Goal: Task Accomplishment & Management: Complete application form

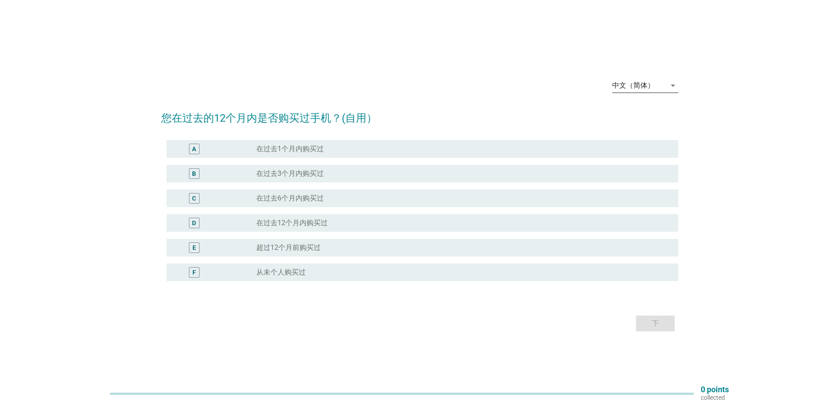
click at [670, 87] on icon "arrow_drop_down" at bounding box center [673, 85] width 11 height 11
click at [627, 91] on div "English" at bounding box center [645, 92] width 52 height 11
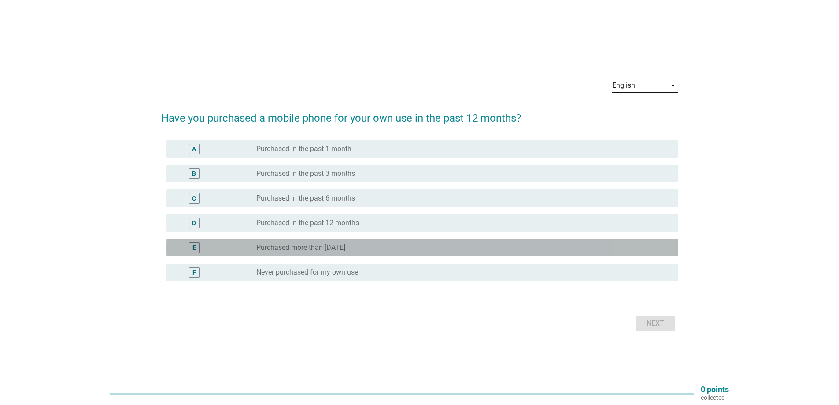
click at [402, 247] on div "radio_button_unchecked Purchased more than 12 months ago" at bounding box center [460, 247] width 408 height 9
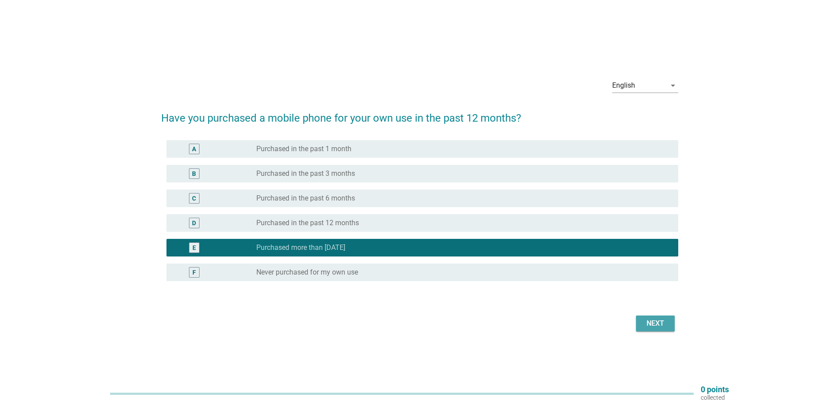
click at [662, 324] on div "Next" at bounding box center [655, 323] width 25 height 11
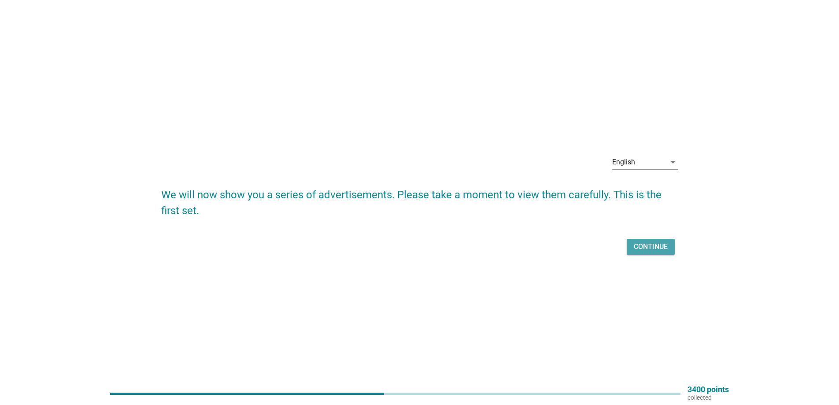
click at [643, 243] on div "Continue" at bounding box center [651, 246] width 34 height 11
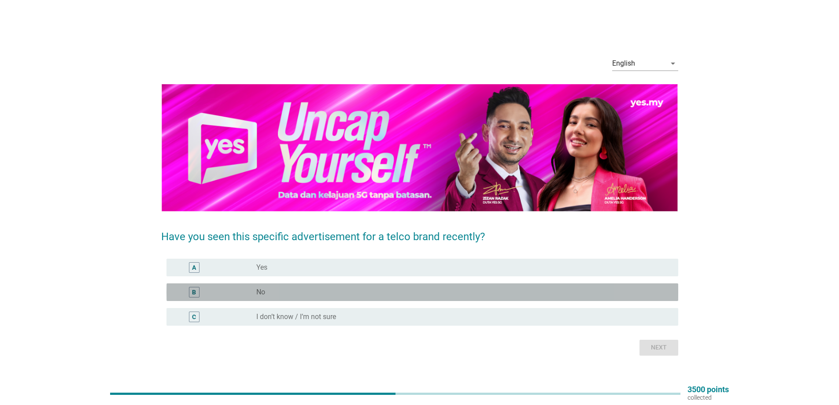
click at [337, 290] on div "radio_button_unchecked No" at bounding box center [460, 292] width 408 height 9
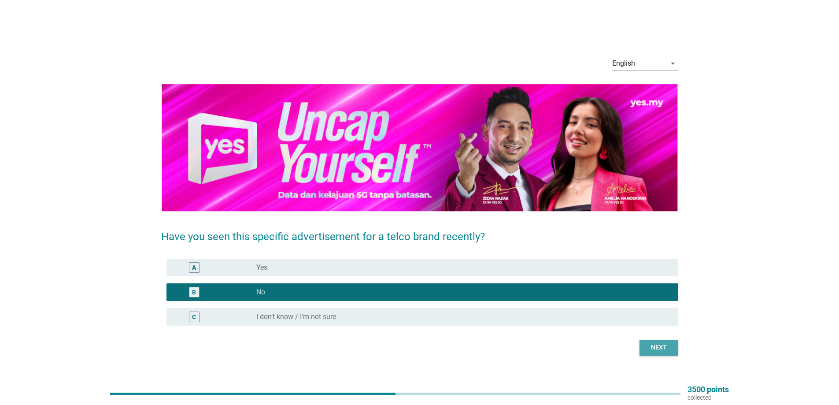
click at [653, 348] on div "Next" at bounding box center [659, 347] width 25 height 9
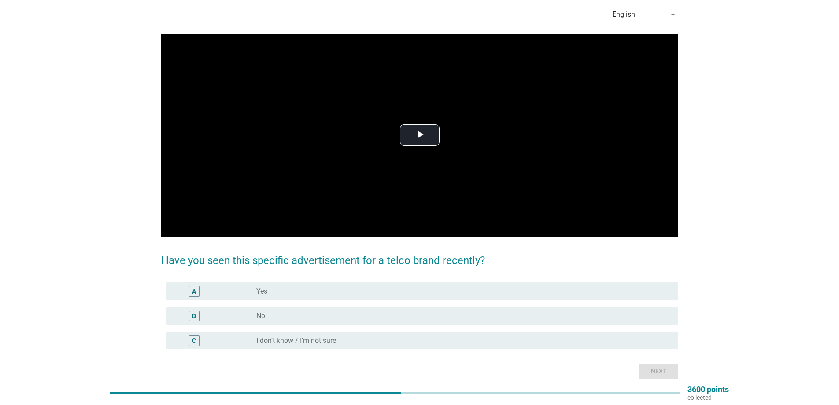
scroll to position [59, 0]
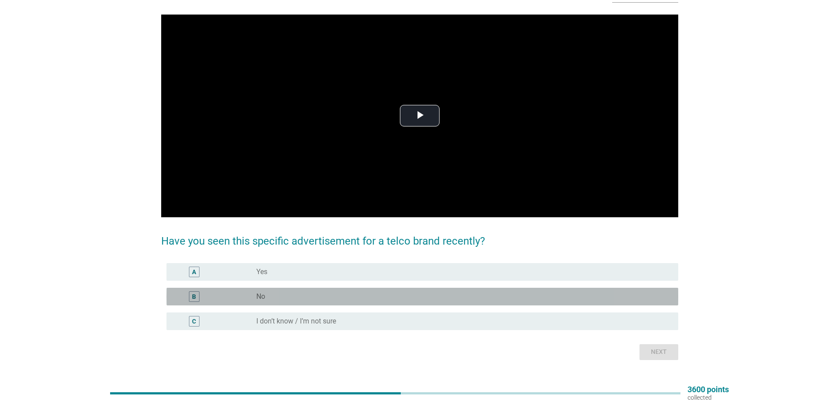
click at [385, 293] on div "radio_button_unchecked No" at bounding box center [460, 296] width 408 height 9
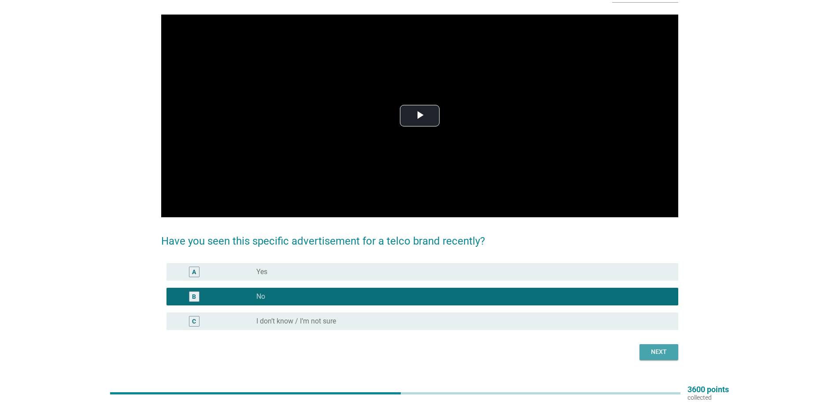
click at [654, 354] on div "Next" at bounding box center [659, 351] width 25 height 9
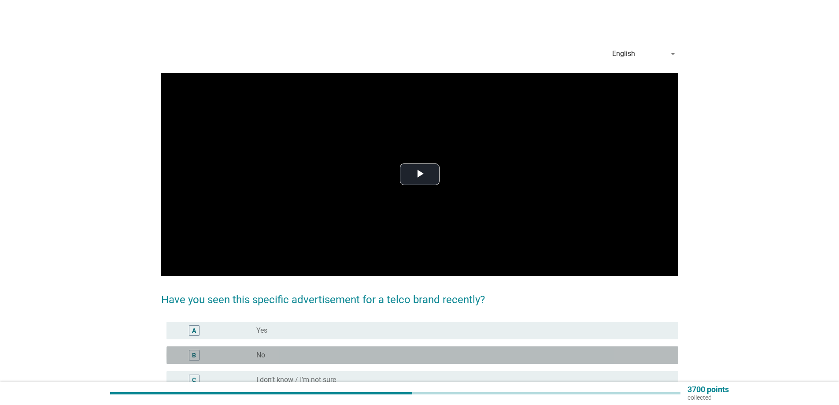
click at [397, 354] on div "radio_button_unchecked No" at bounding box center [460, 355] width 408 height 9
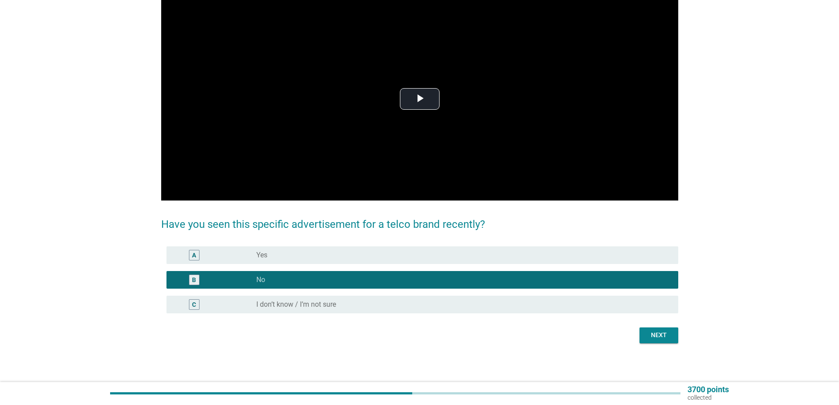
scroll to position [76, 0]
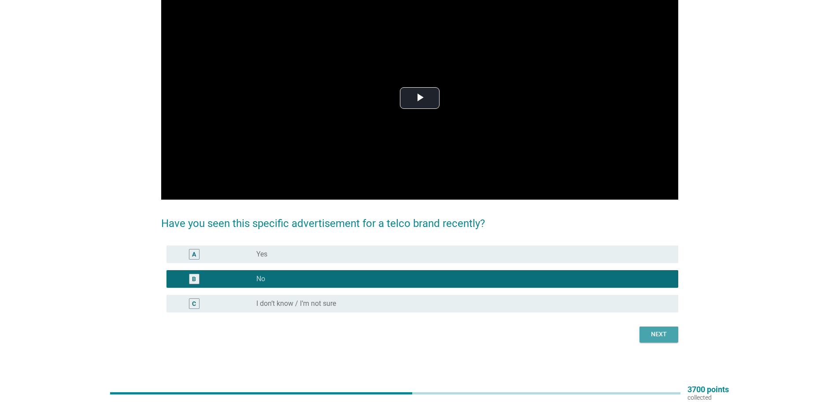
click at [644, 338] on button "Next" at bounding box center [659, 335] width 39 height 16
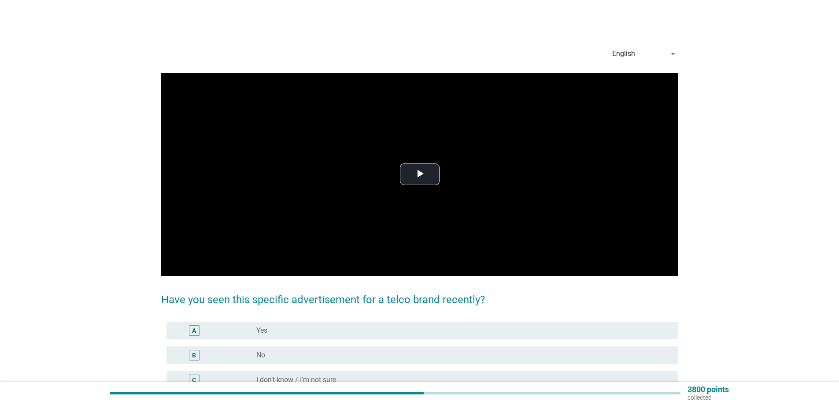
scroll to position [59, 0]
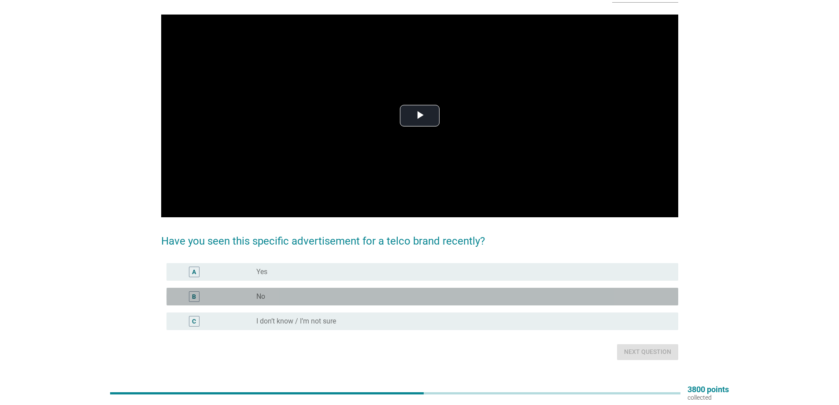
drag, startPoint x: 319, startPoint y: 297, endPoint x: 338, endPoint y: 303, distance: 19.9
click at [319, 297] on div "radio_button_unchecked No" at bounding box center [460, 296] width 408 height 9
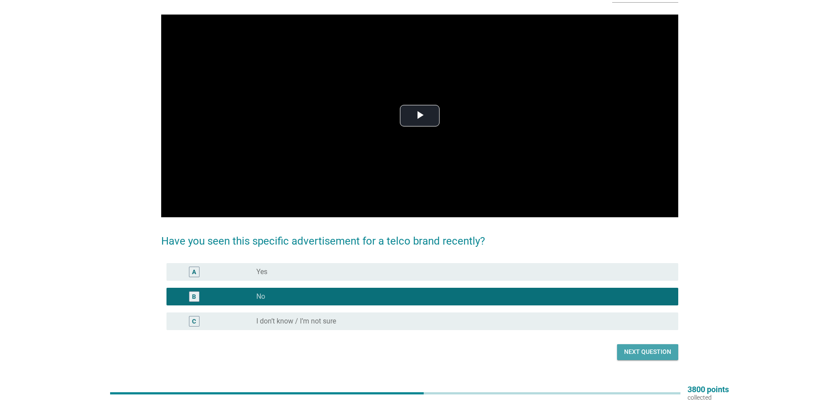
click at [644, 349] on div "Next question" at bounding box center [647, 351] width 47 height 9
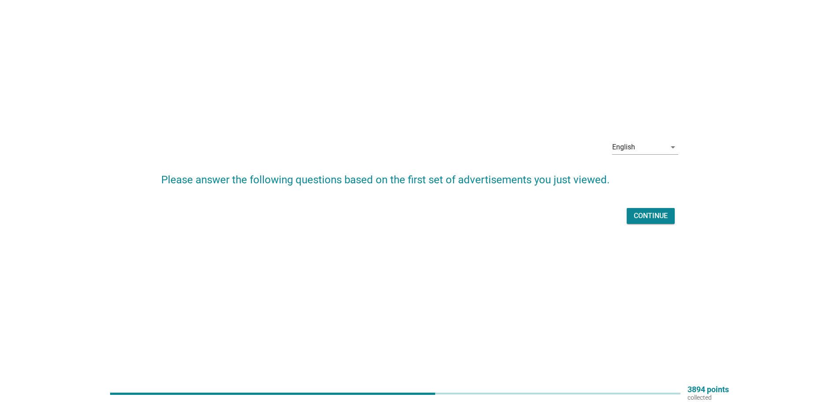
scroll to position [0, 0]
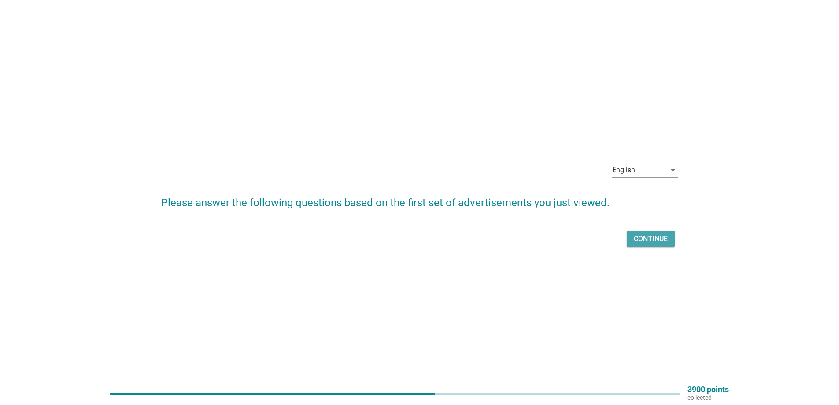
click at [642, 238] on div "Continue" at bounding box center [651, 239] width 34 height 11
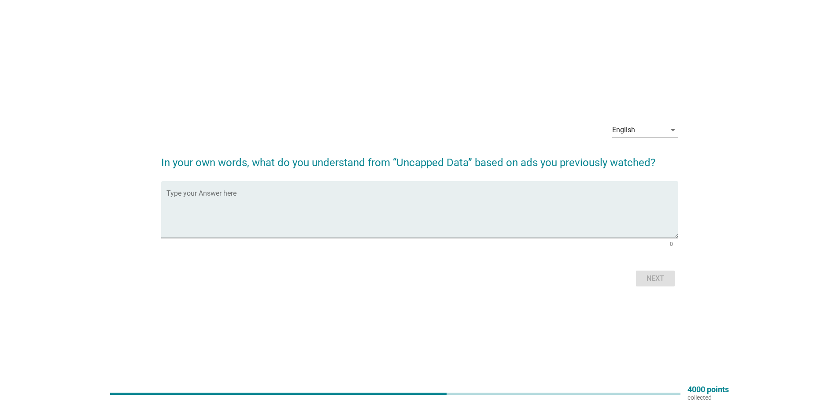
click at [270, 93] on div "English arrow_drop_down In your own words, what do you understand from “Uncappe…" at bounding box center [419, 202] width 839 height 405
click at [176, 197] on textarea "Type your Answer here" at bounding box center [423, 215] width 512 height 46
type textarea "Unlimited data."
click at [645, 280] on div "Next" at bounding box center [655, 278] width 25 height 11
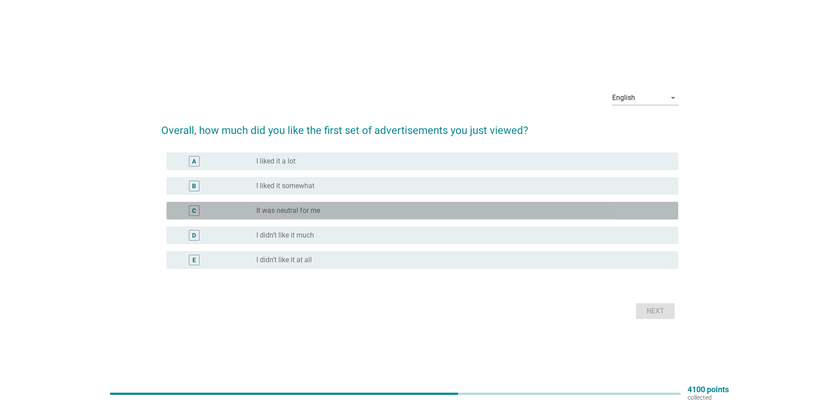
click at [378, 206] on div "radio_button_unchecked It was neutral for me" at bounding box center [460, 210] width 408 height 9
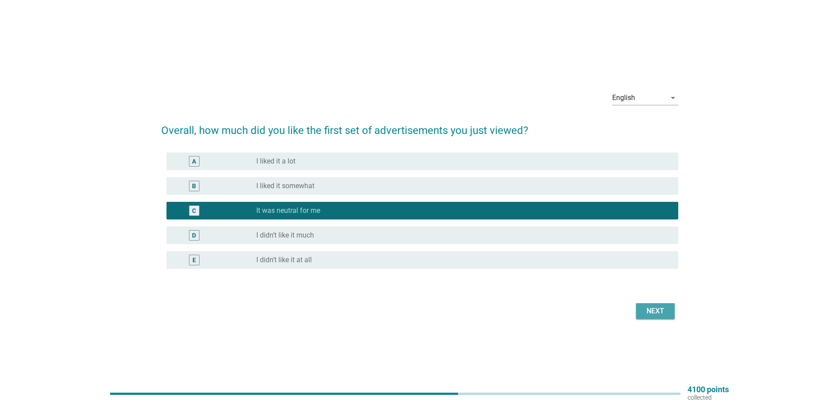
click at [659, 306] on div "Next" at bounding box center [655, 311] width 25 height 11
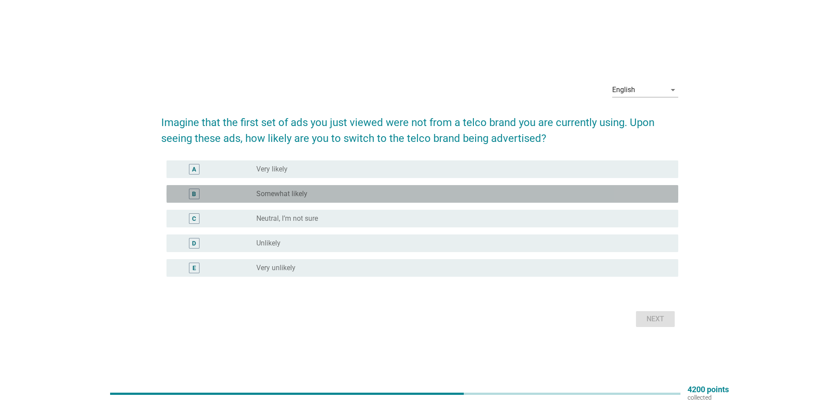
click at [341, 194] on div "radio_button_unchecked Somewhat likely" at bounding box center [460, 193] width 408 height 9
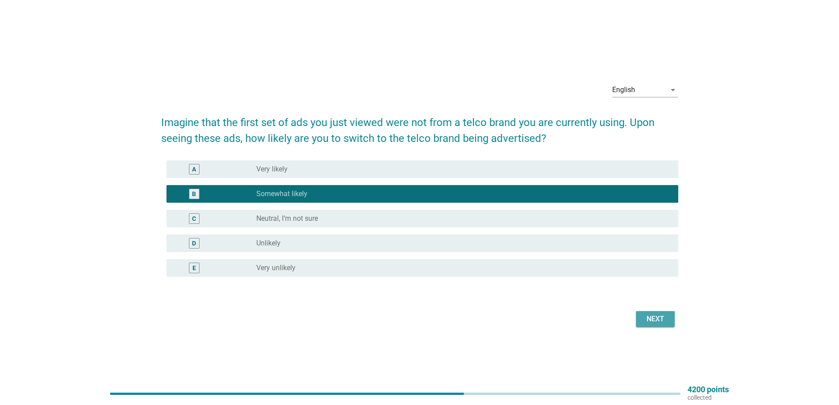
click at [646, 326] on button "Next" at bounding box center [655, 319] width 39 height 16
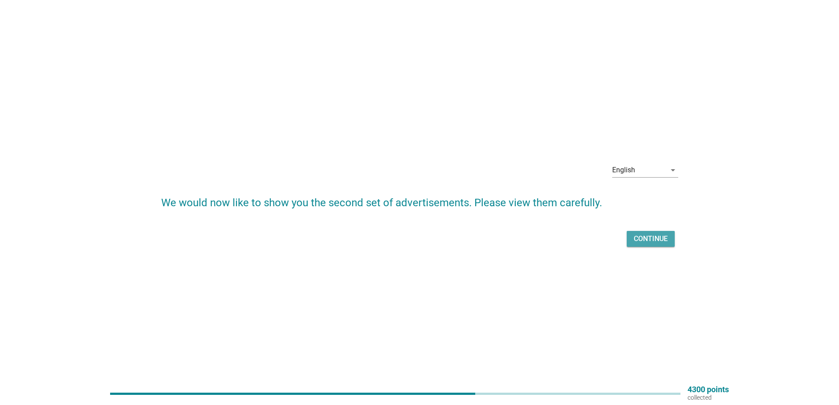
click at [642, 235] on div "Continue" at bounding box center [651, 239] width 34 height 11
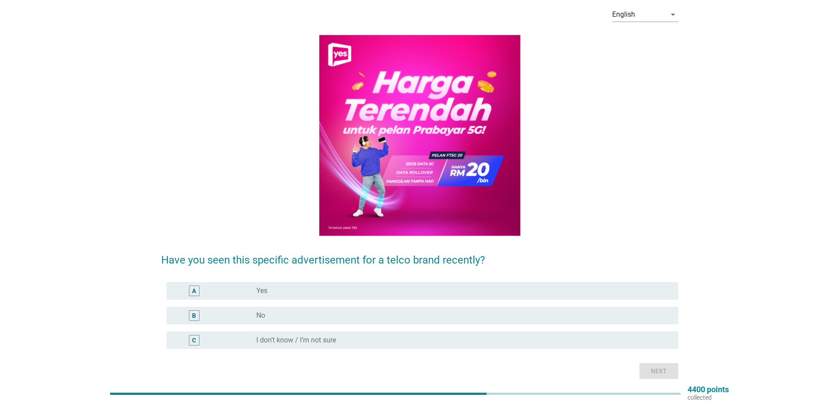
scroll to position [59, 0]
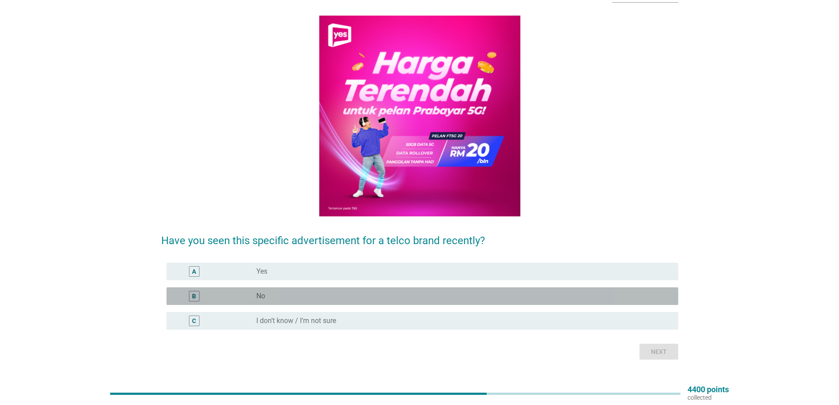
click at [319, 298] on div "radio_button_unchecked No" at bounding box center [460, 296] width 408 height 9
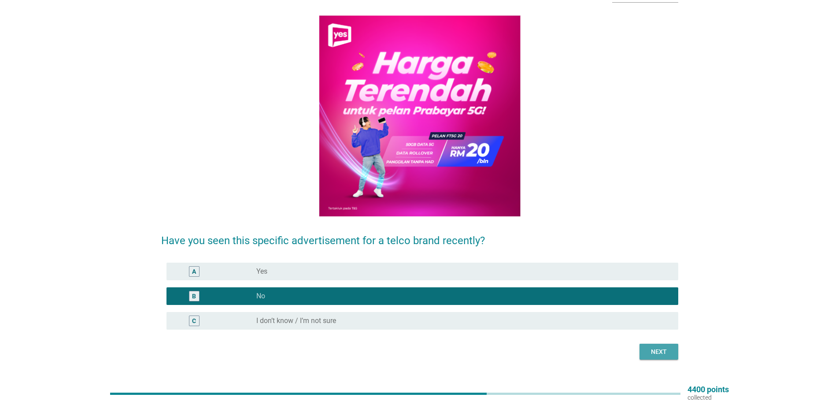
click at [647, 352] on div "Next" at bounding box center [659, 351] width 25 height 9
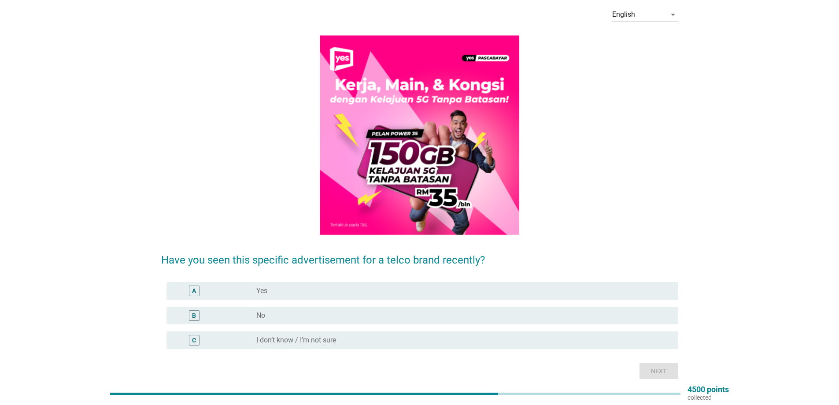
scroll to position [59, 0]
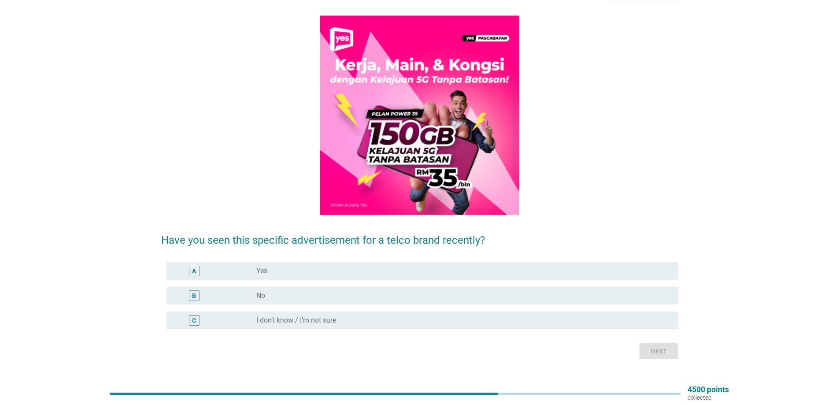
click at [387, 294] on div "radio_button_unchecked No" at bounding box center [460, 295] width 408 height 9
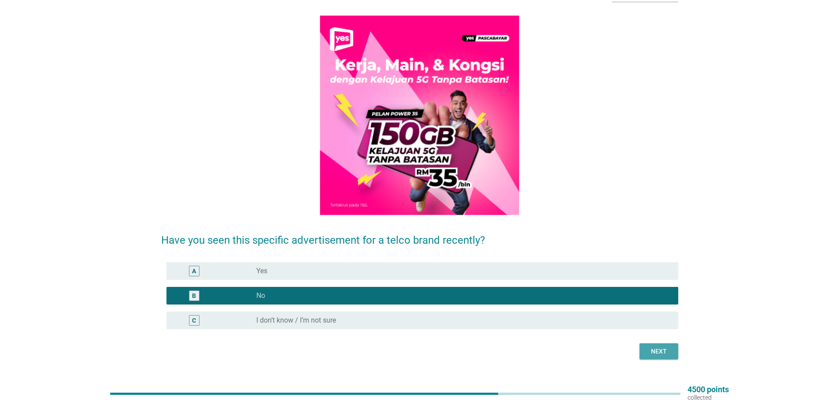
click at [654, 353] on div "Next" at bounding box center [659, 351] width 25 height 9
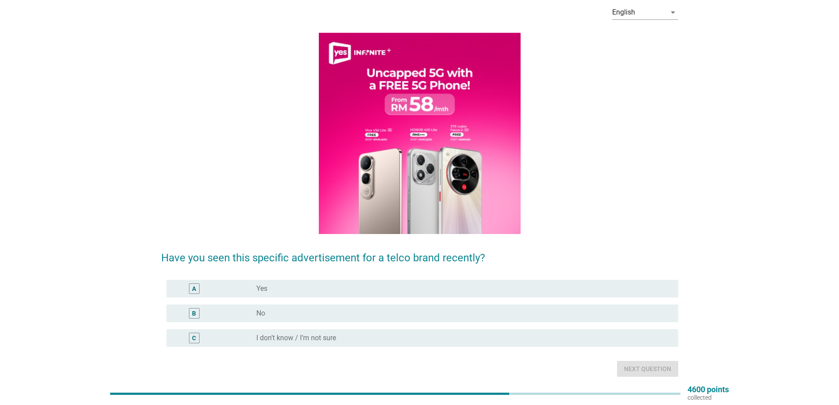
scroll to position [59, 0]
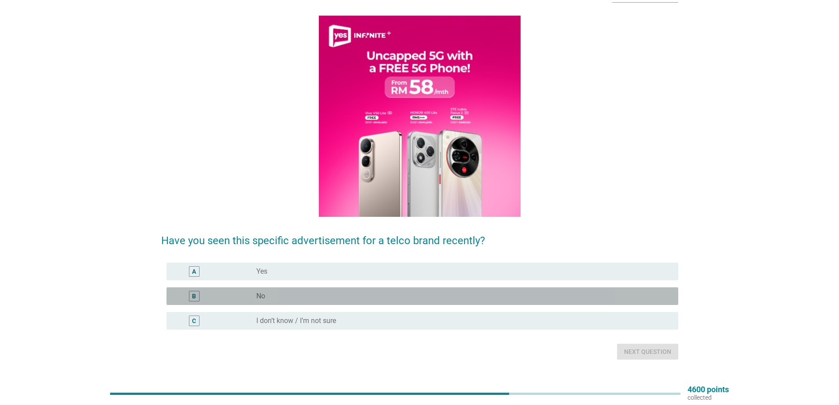
click at [469, 302] on div "B radio_button_unchecked No" at bounding box center [423, 296] width 512 height 18
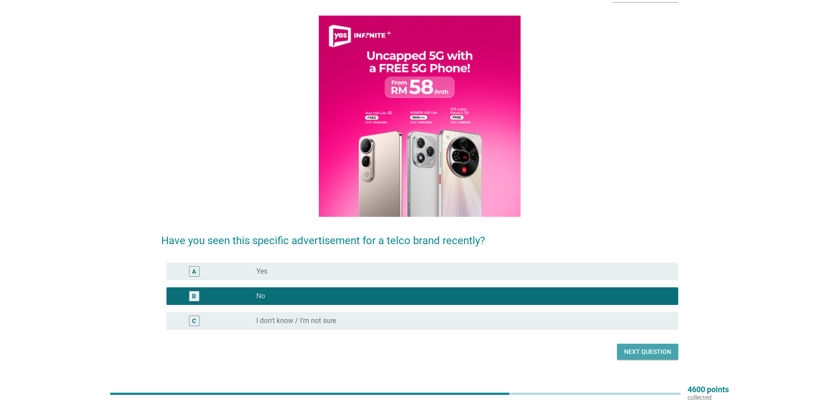
click at [642, 348] on div "Next question" at bounding box center [647, 351] width 47 height 9
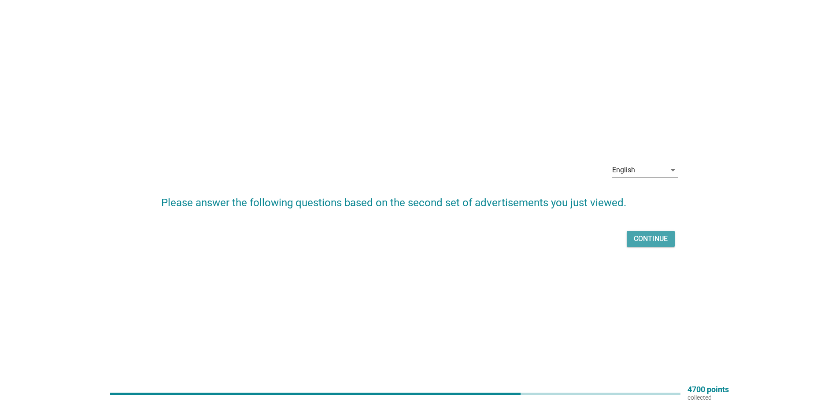
click at [644, 238] on div "Continue" at bounding box center [651, 239] width 34 height 11
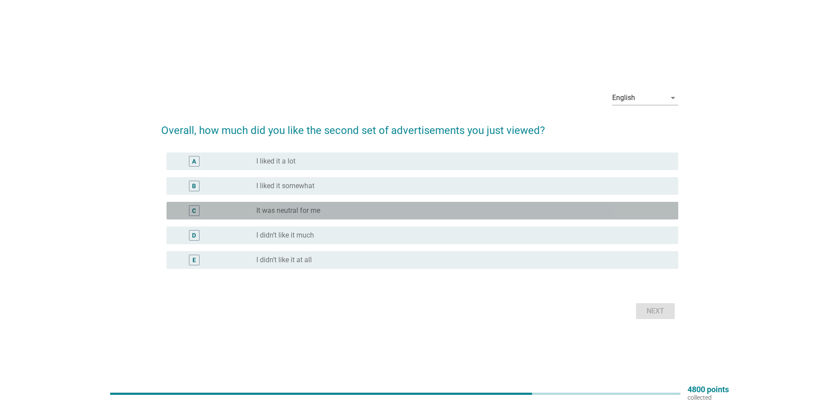
click at [381, 211] on div "radio_button_unchecked It was neutral for me" at bounding box center [460, 210] width 408 height 9
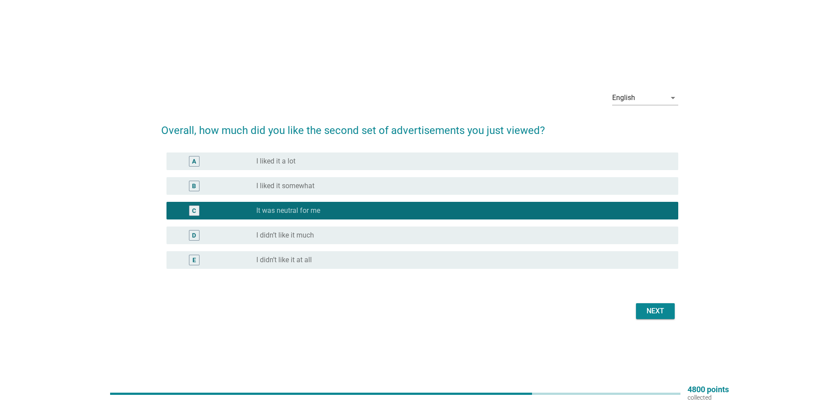
click at [648, 310] on div "Next" at bounding box center [655, 311] width 25 height 11
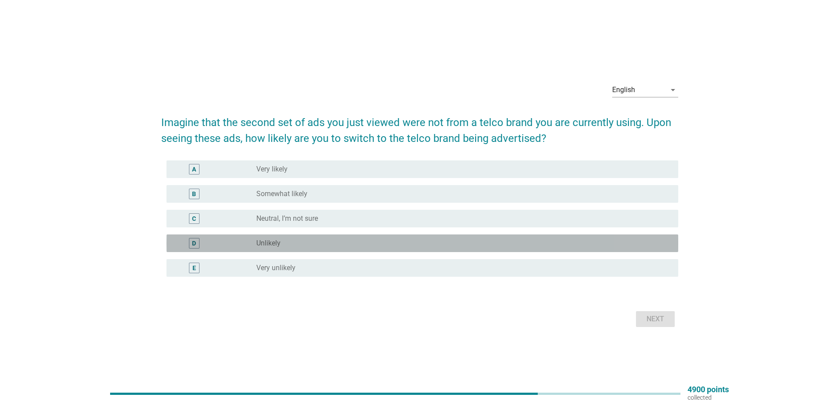
click at [377, 244] on div "radio_button_unchecked Unlikely" at bounding box center [460, 243] width 408 height 9
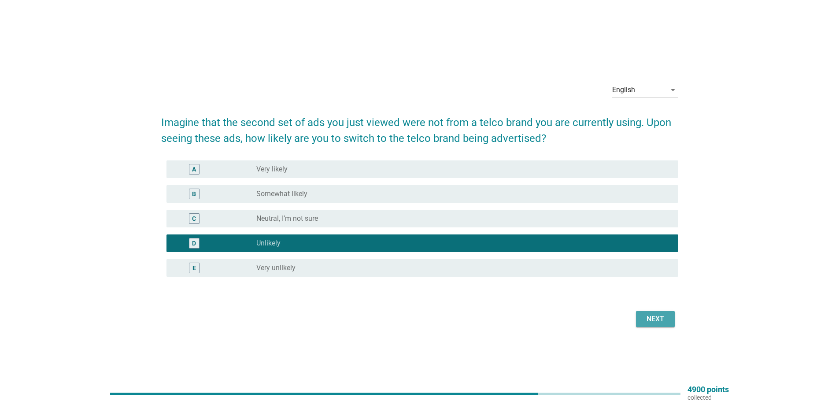
click at [653, 321] on div "Next" at bounding box center [655, 319] width 25 height 11
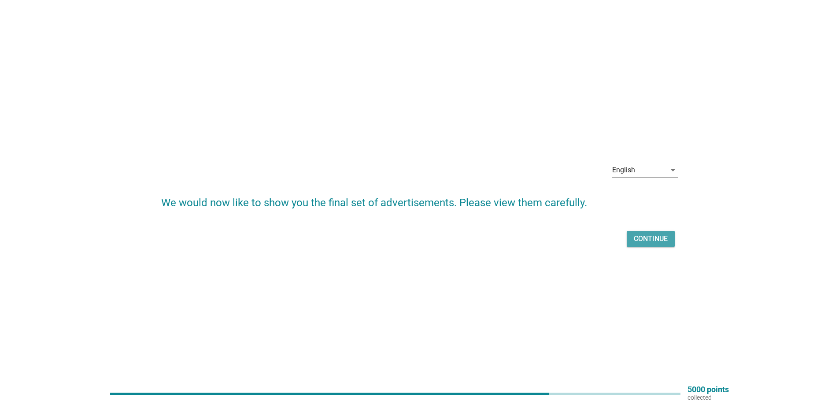
click at [641, 239] on div "Continue" at bounding box center [651, 239] width 34 height 11
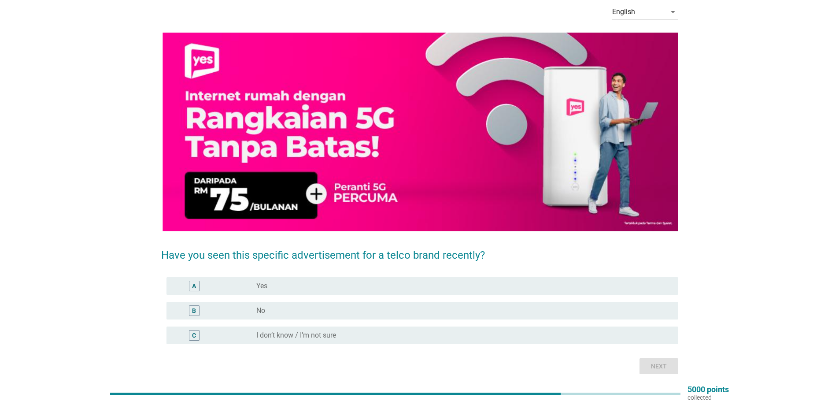
scroll to position [59, 0]
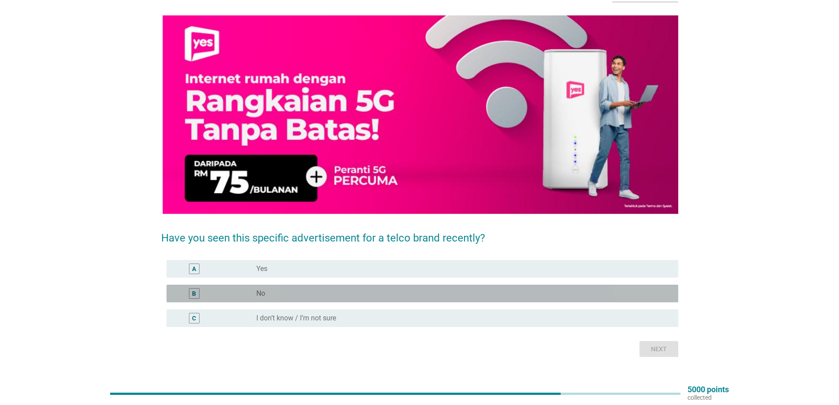
click at [354, 297] on div "radio_button_unchecked No" at bounding box center [460, 293] width 408 height 9
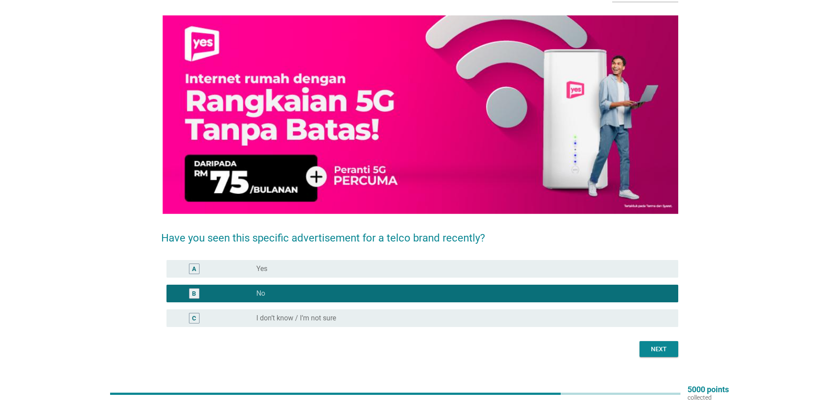
click at [639, 342] on div "Next" at bounding box center [419, 349] width 517 height 16
click at [662, 350] on div "Next" at bounding box center [659, 349] width 25 height 9
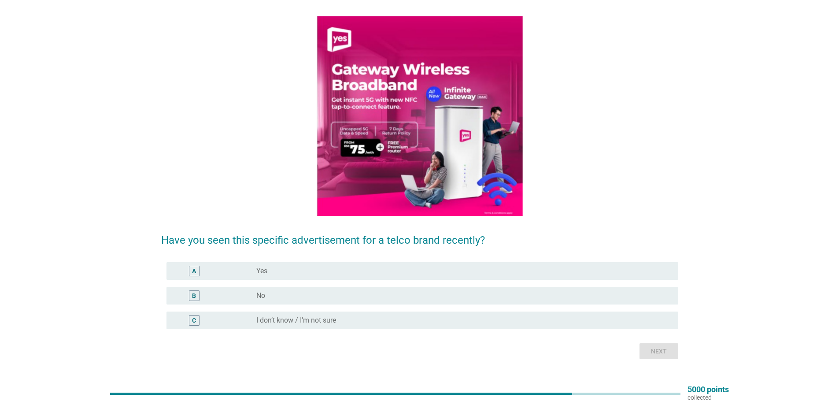
scroll to position [0, 0]
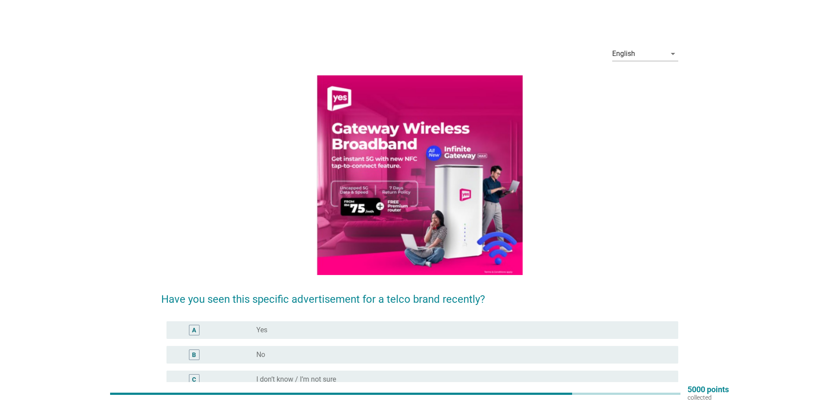
click at [372, 348] on div "B radio_button_unchecked No" at bounding box center [423, 355] width 512 height 18
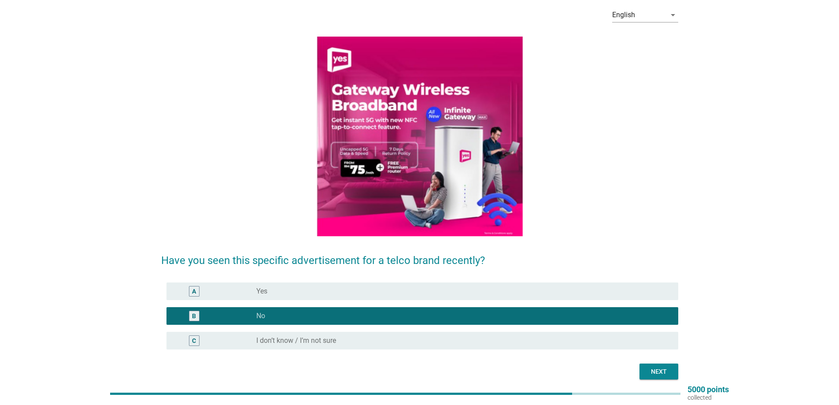
scroll to position [76, 0]
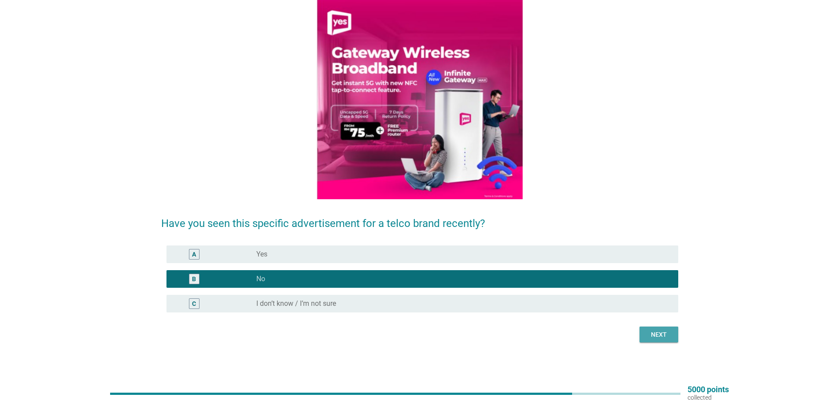
click at [659, 332] on div "Next" at bounding box center [659, 334] width 25 height 9
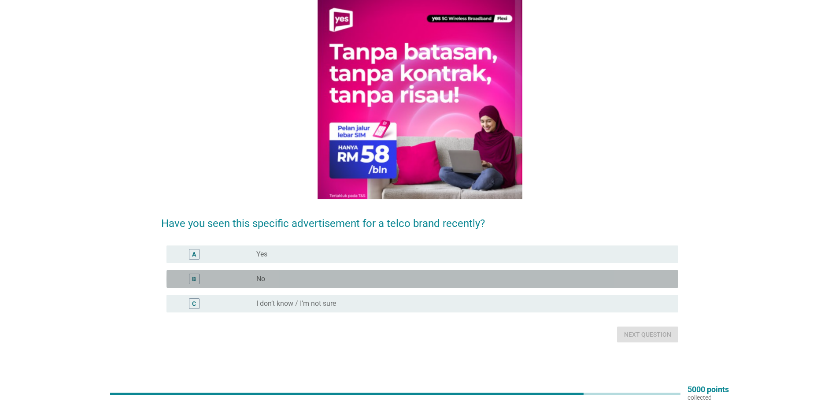
click at [347, 280] on div "radio_button_unchecked No" at bounding box center [460, 279] width 408 height 9
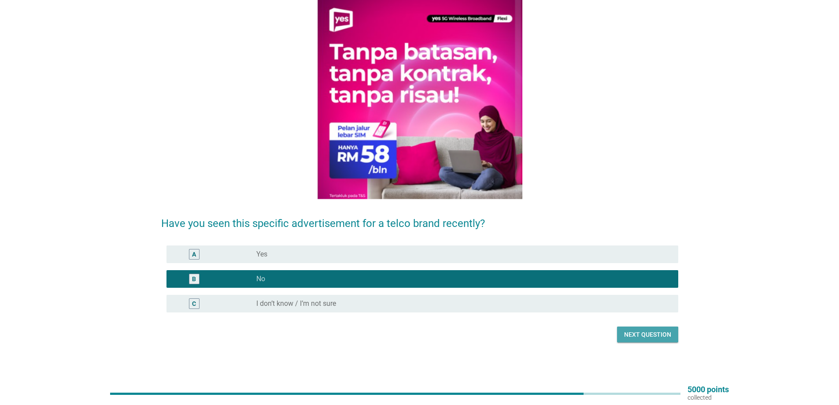
click at [640, 328] on button "Next question" at bounding box center [647, 335] width 61 height 16
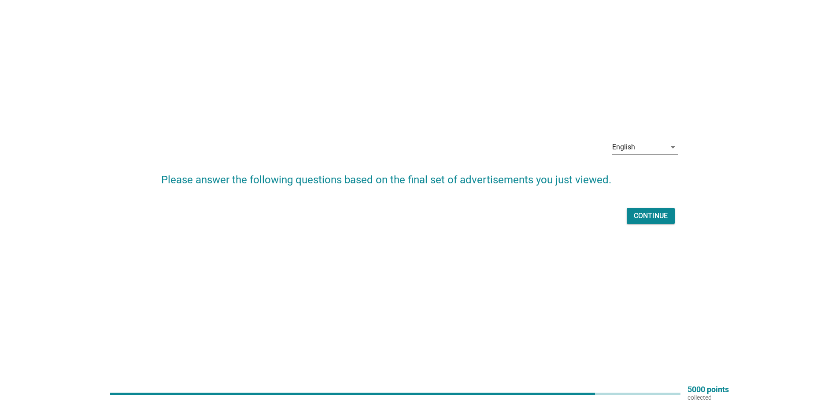
scroll to position [0, 0]
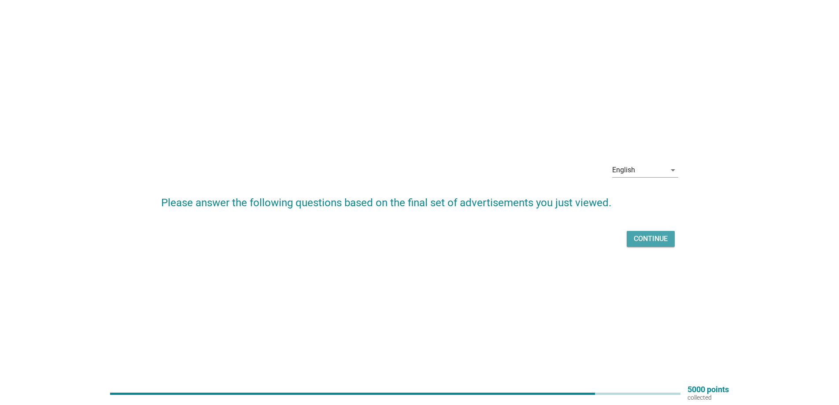
click at [637, 244] on button "Continue" at bounding box center [651, 239] width 48 height 16
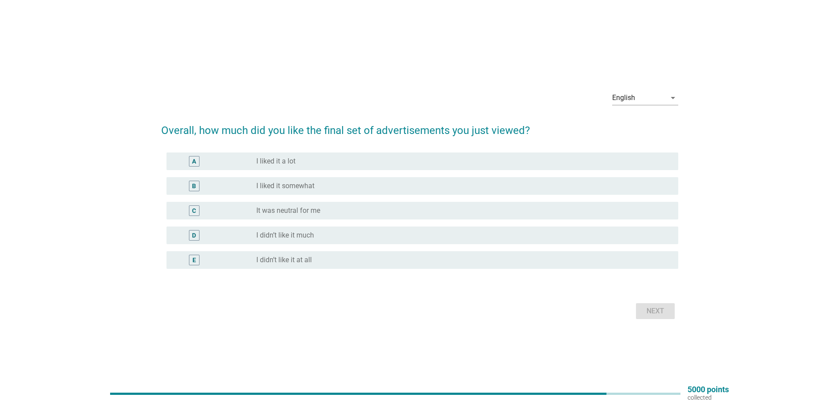
click at [383, 238] on div "radio_button_unchecked I didn’t like it much" at bounding box center [460, 235] width 408 height 9
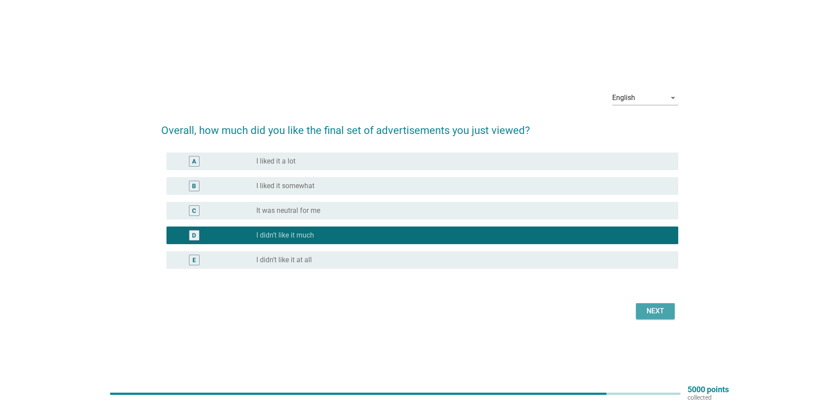
click at [650, 311] on div "Next" at bounding box center [655, 311] width 25 height 11
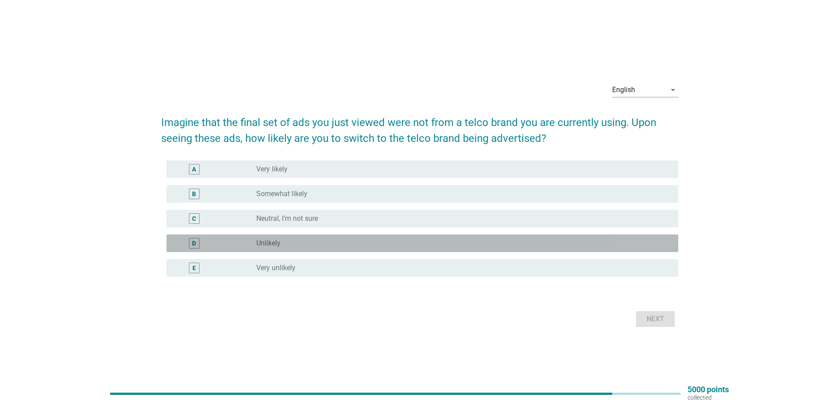
click at [330, 246] on div "radio_button_unchecked Unlikely" at bounding box center [460, 243] width 408 height 9
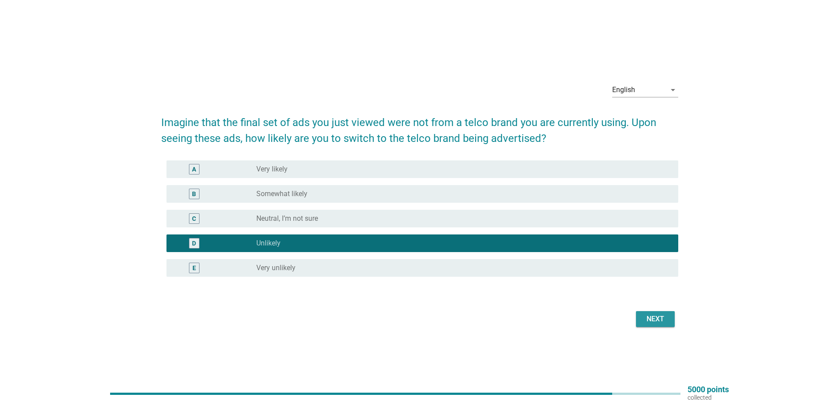
click at [650, 318] on div "Next" at bounding box center [655, 319] width 25 height 11
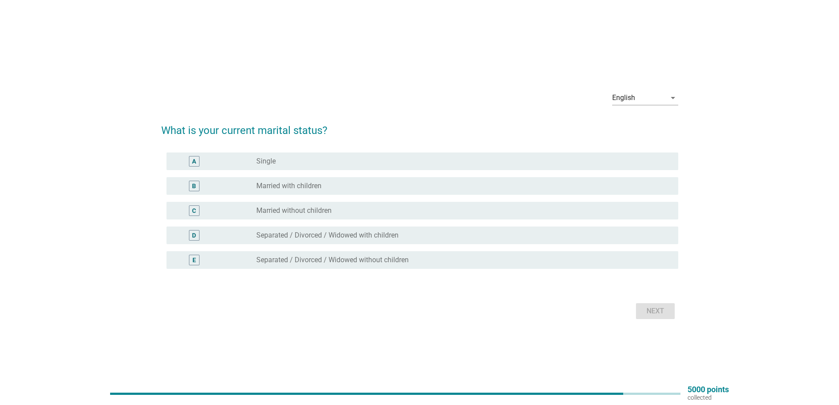
click at [364, 188] on div "radio_button_unchecked Married with children" at bounding box center [460, 186] width 408 height 9
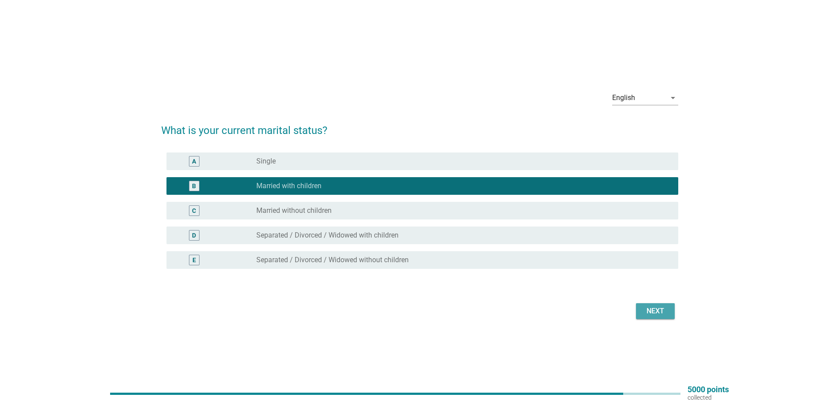
click at [646, 308] on div "Next" at bounding box center [655, 311] width 25 height 11
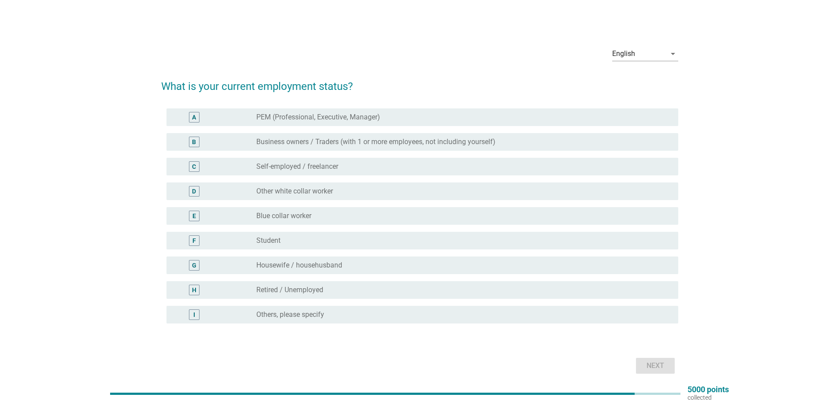
click at [376, 290] on div "radio_button_unchecked Retired / Unemployed" at bounding box center [460, 290] width 408 height 9
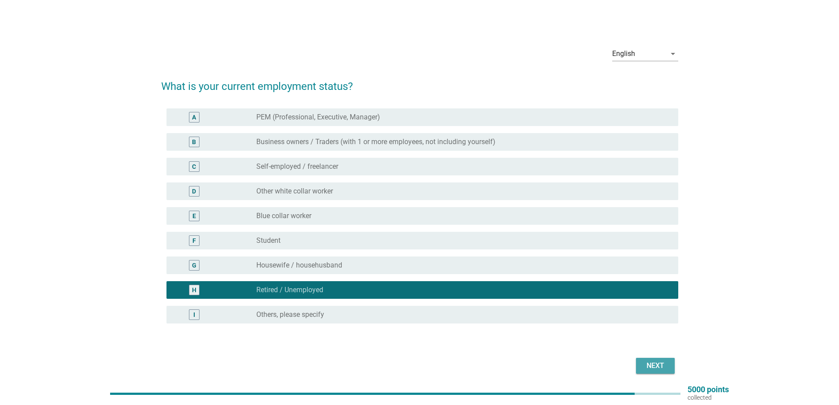
click at [650, 363] on div "Next" at bounding box center [655, 365] width 25 height 11
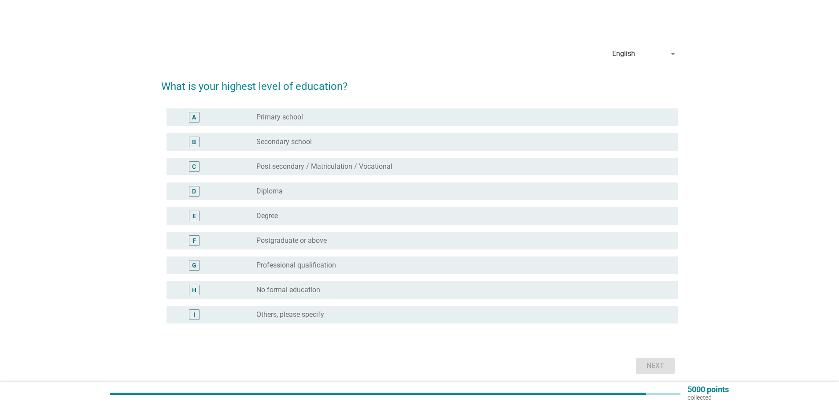
click at [375, 135] on div "B radio_button_unchecked Secondary school" at bounding box center [423, 142] width 512 height 18
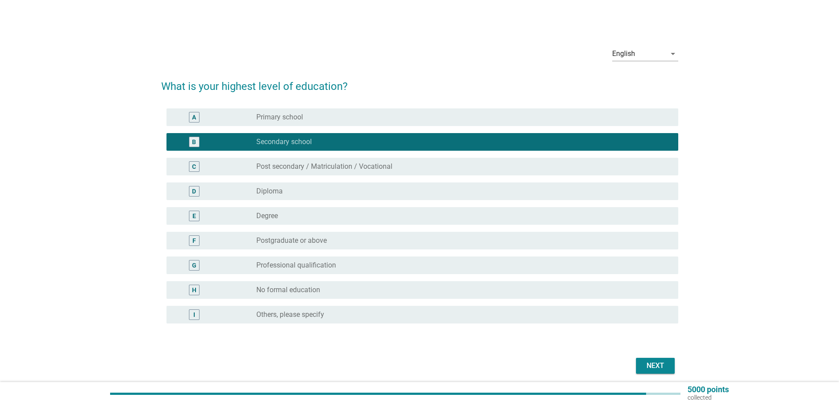
click at [651, 367] on div "Next" at bounding box center [655, 365] width 25 height 11
